Goal: Transaction & Acquisition: Purchase product/service

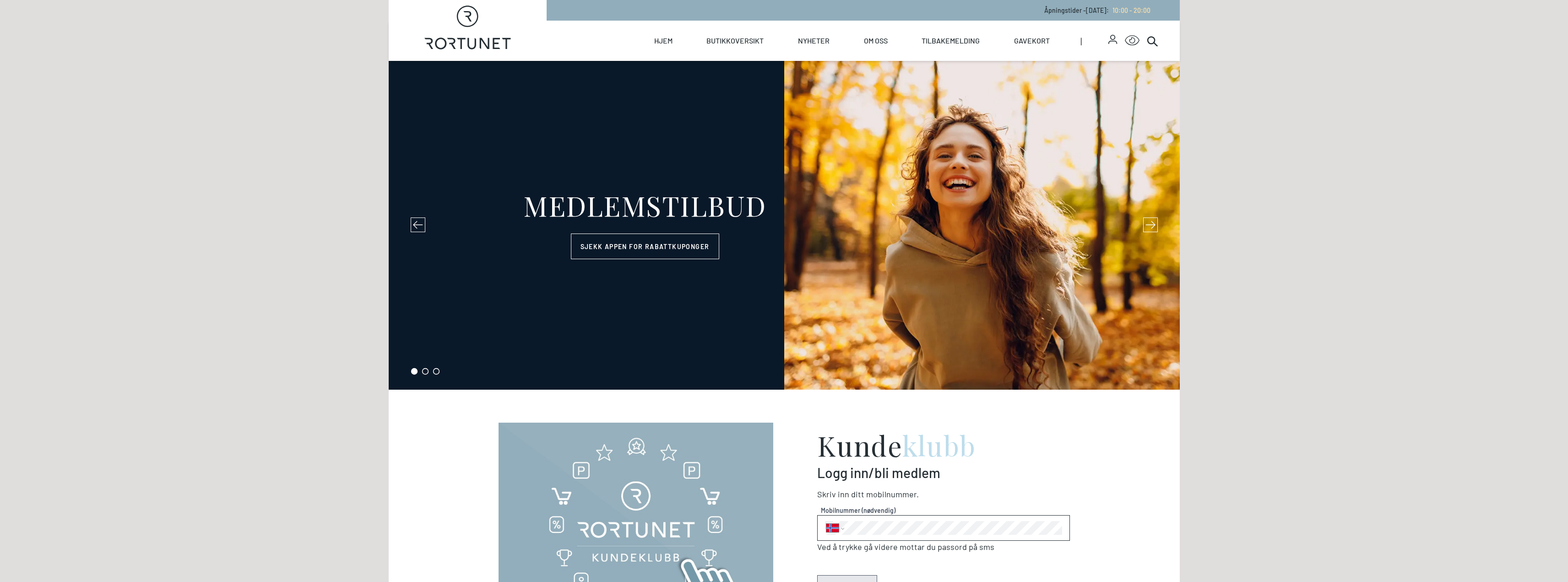
select select "NO"
click at [1034, 38] on link "Gavekort" at bounding box center [1032, 41] width 36 height 40
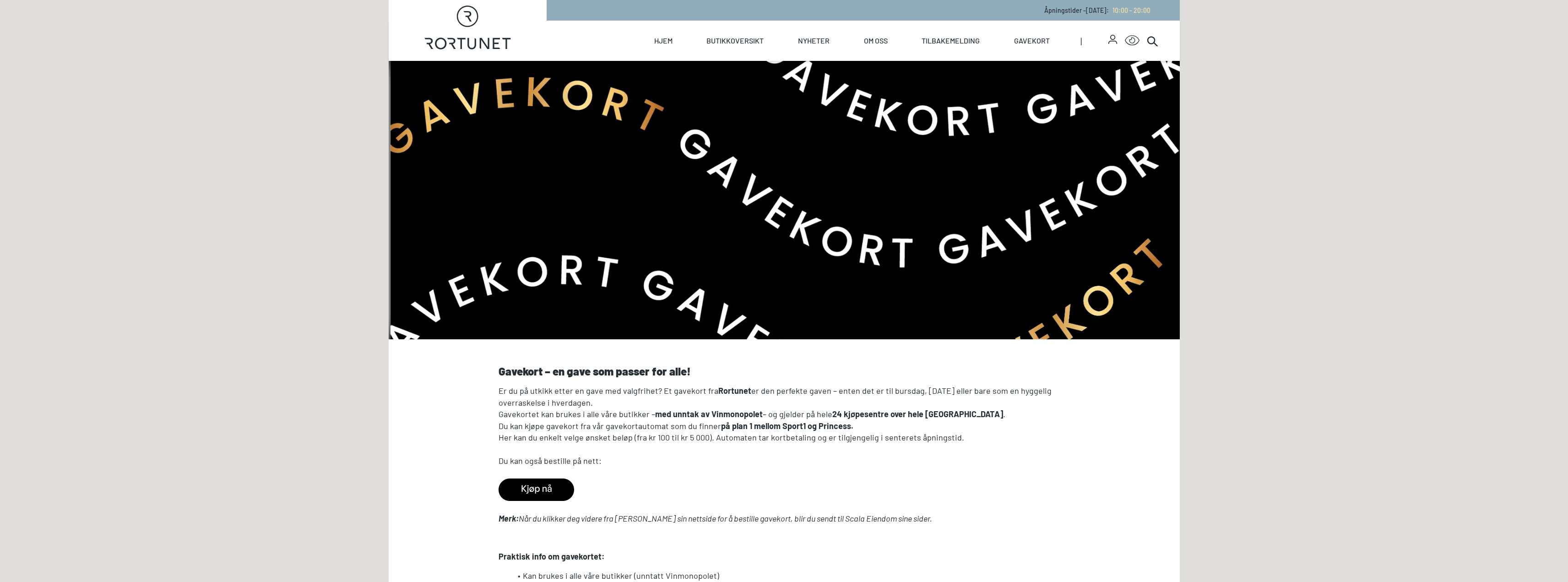
click at [546, 489] on img at bounding box center [536, 489] width 75 height 23
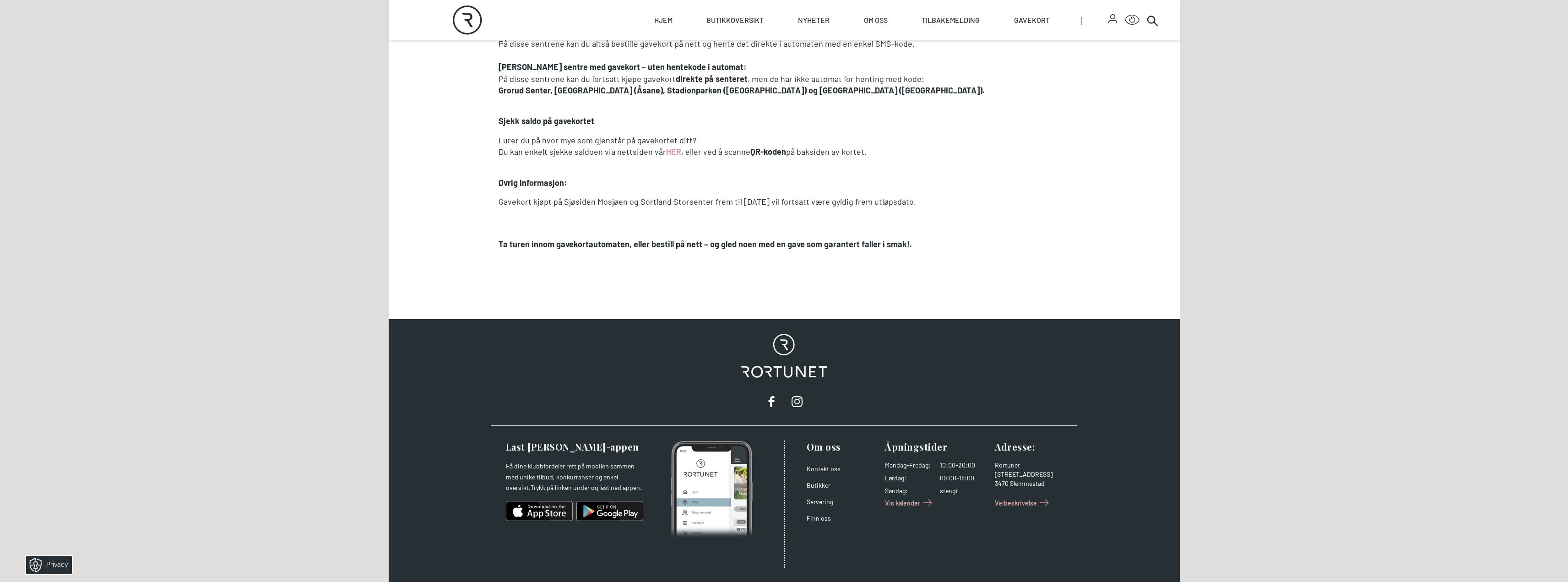
scroll to position [910, 0]
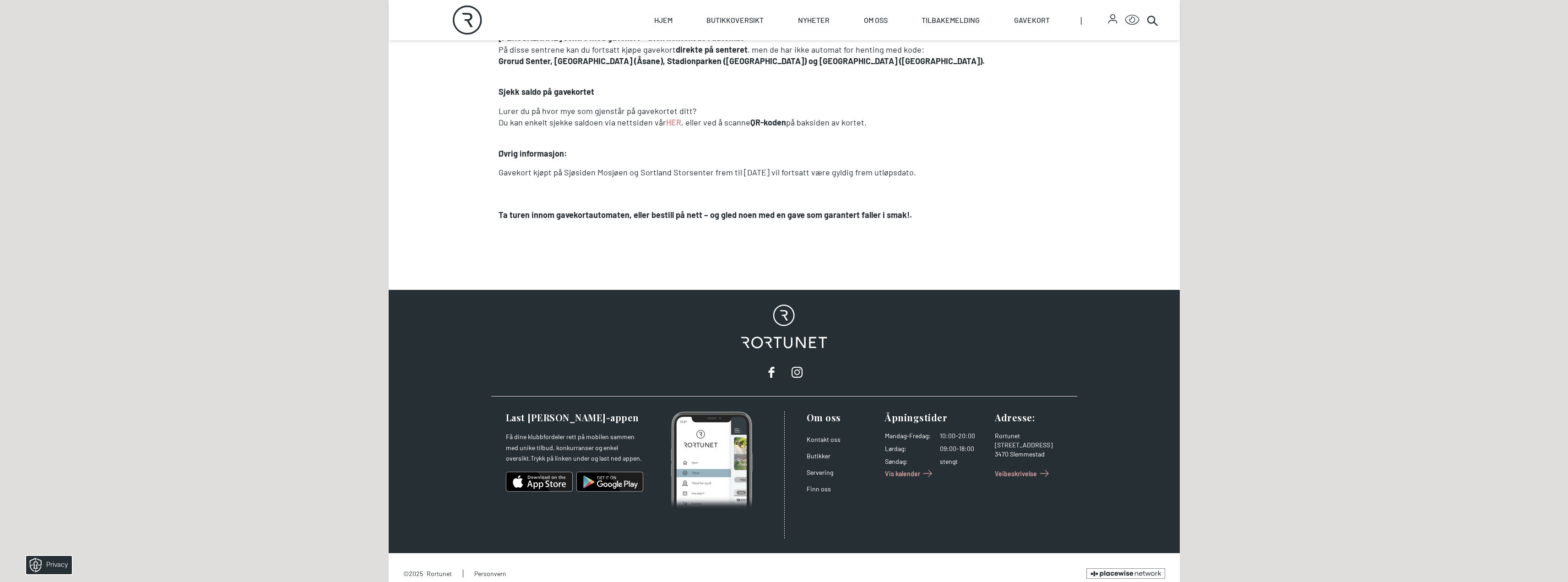
click at [1029, 441] on div "[STREET_ADDRESS]" at bounding box center [1030, 445] width 71 height 9
drag, startPoint x: 996, startPoint y: 433, endPoint x: 1029, endPoint y: 434, distance: 33.0
click at [1029, 441] on div "[STREET_ADDRESS]" at bounding box center [1030, 445] width 71 height 9
copy div "[STREET_ADDRESS]"
click at [1096, 438] on footer "Rortunet Last ned Rortunet-appen Få dine klubbfordeler rett på mobilen sammen m…" at bounding box center [785, 441] width 791 height 304
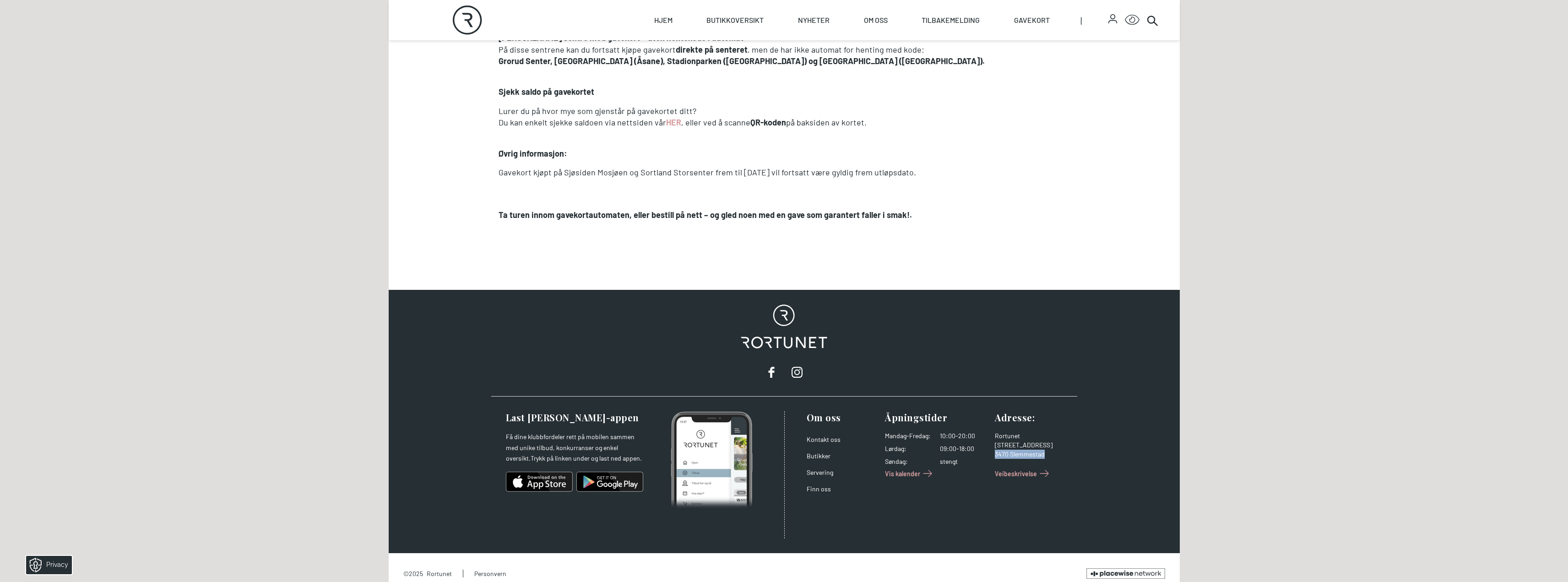
drag, startPoint x: 996, startPoint y: 443, endPoint x: 1045, endPoint y: 444, distance: 49.0
click at [1045, 450] on div "3470 Slemmestad" at bounding box center [1030, 454] width 71 height 9
copy div "3470 Slemmestad"
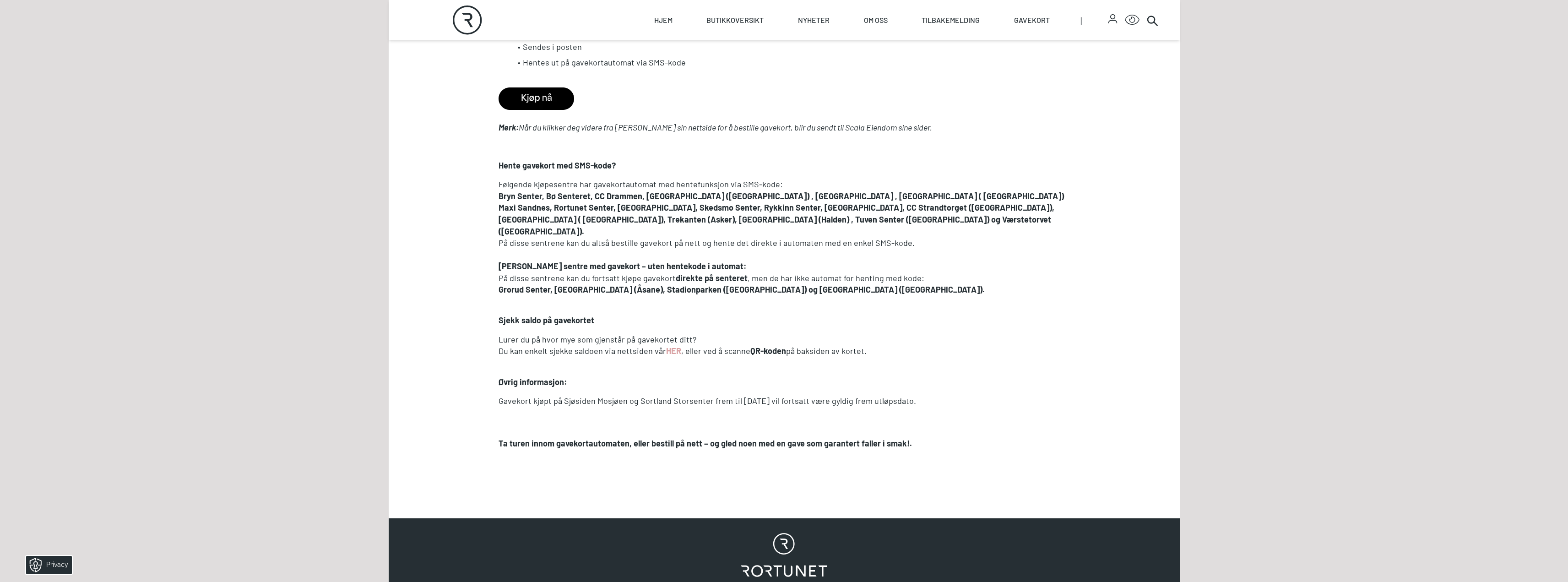
scroll to position [681, 0]
